Goal: Task Accomplishment & Management: Use online tool/utility

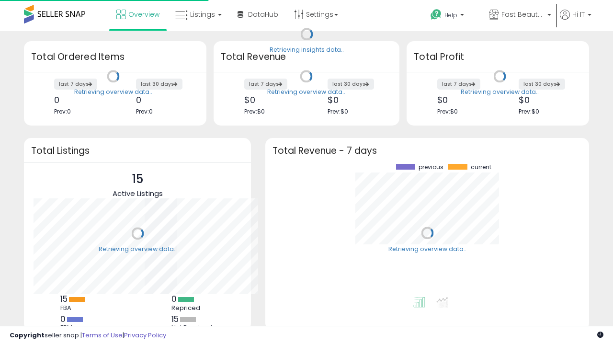
scroll to position [133, 304]
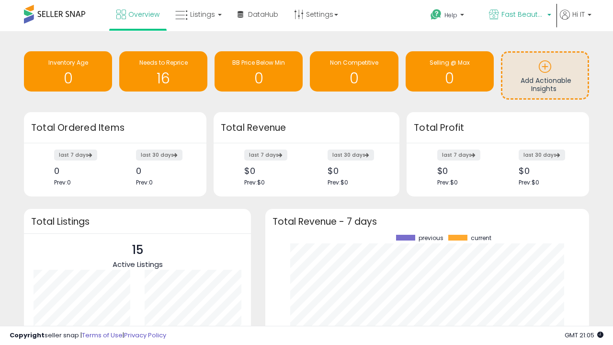
click at [519, 15] on span "Fast Beauty ([GEOGRAPHIC_DATA])" at bounding box center [522, 15] width 43 height 10
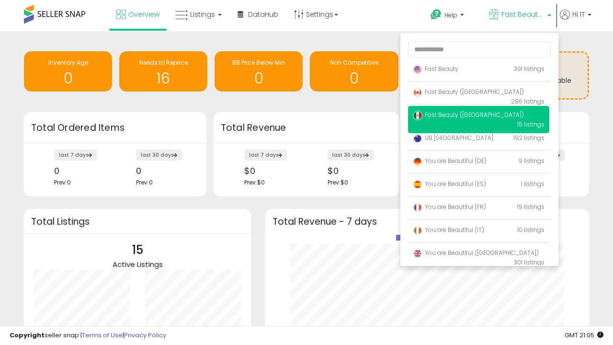
click at [478, 93] on span "Fast Beauty ([GEOGRAPHIC_DATA])" at bounding box center [468, 92] width 111 height 8
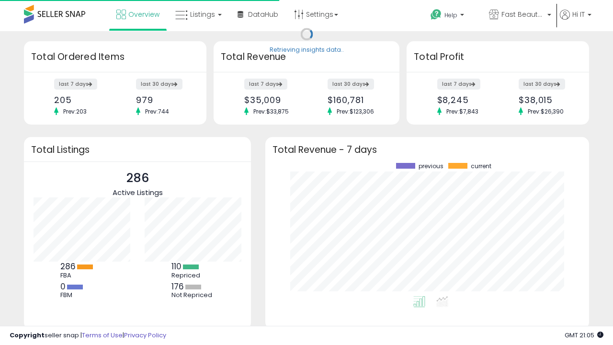
scroll to position [133, 304]
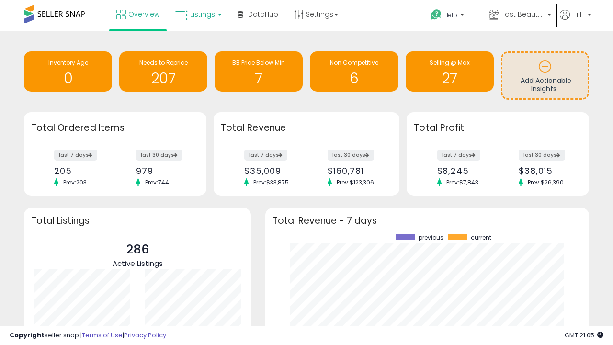
click at [197, 14] on span "Listings" at bounding box center [202, 15] width 25 height 10
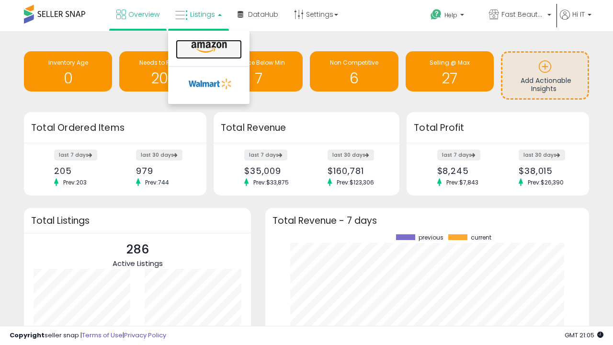
click at [208, 47] on icon at bounding box center [209, 47] width 42 height 12
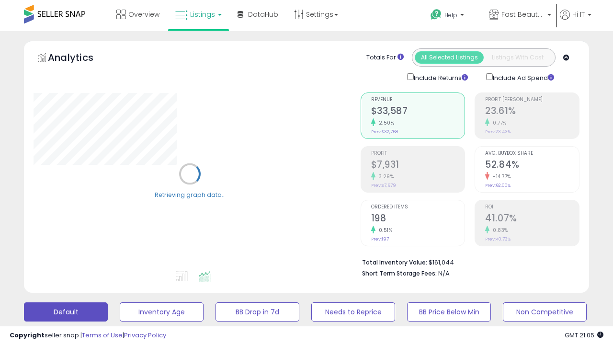
scroll to position [186, 0]
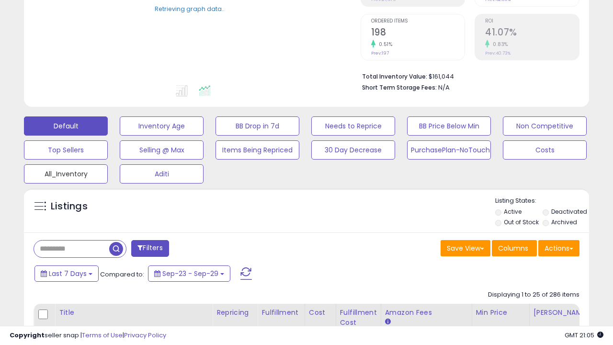
click at [66, 172] on button "All_Inventory" at bounding box center [66, 173] width 84 height 19
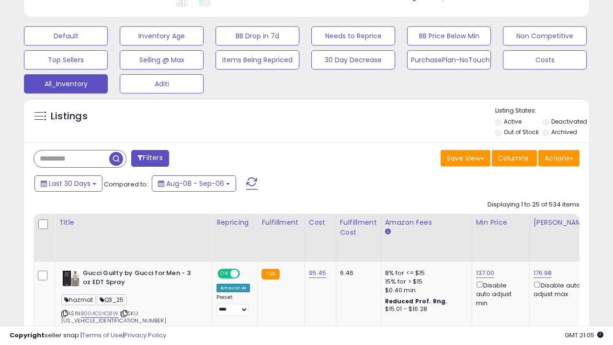
scroll to position [450, 0]
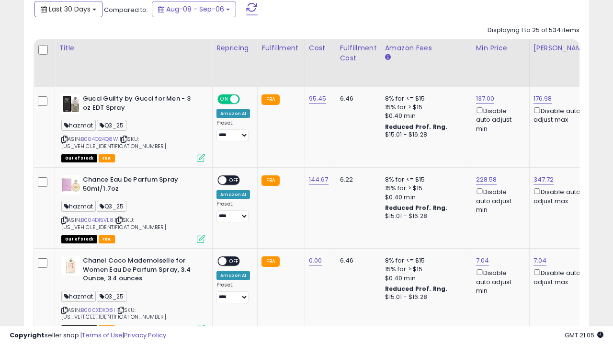
click at [61, 8] on span "Last 30 Days" at bounding box center [70, 9] width 42 height 10
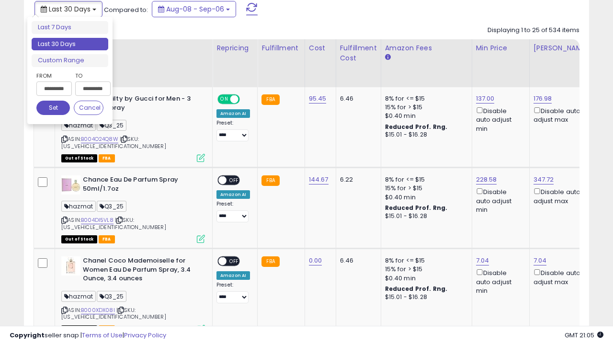
scroll to position [0, 7]
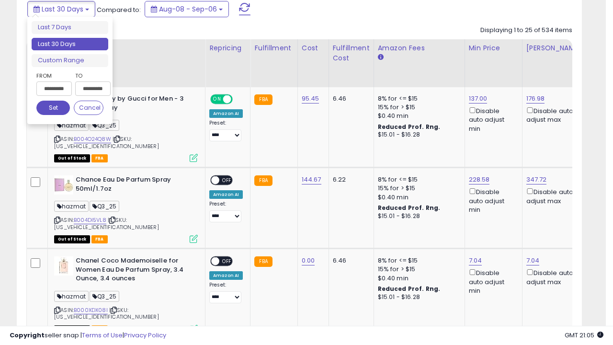
click at [70, 44] on li "Last 30 Days" at bounding box center [70, 44] width 77 height 13
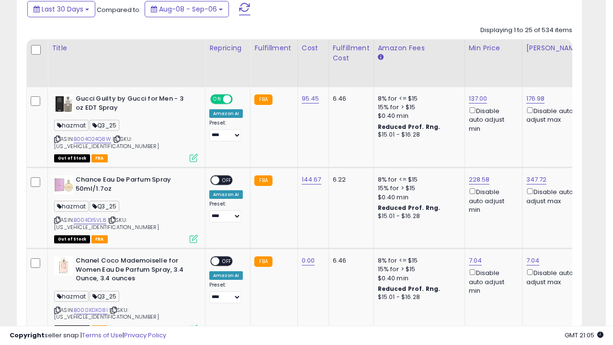
scroll to position [260, 0]
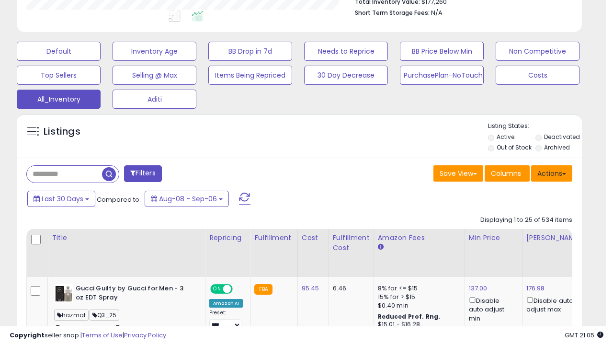
click at [551, 172] on button "Actions" at bounding box center [551, 173] width 41 height 16
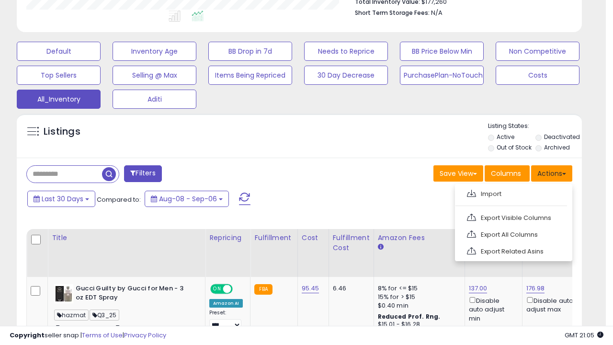
scroll to position [196, 326]
click at [512, 233] on link "Export All Columns" at bounding box center [512, 234] width 105 height 15
